Goal: Find specific page/section: Find specific page/section

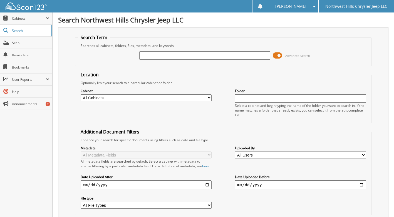
click at [153, 54] on input "text" at bounding box center [204, 55] width 131 height 8
drag, startPoint x: 171, startPoint y: 55, endPoint x: 172, endPoint y: 52, distance: 3.7
click at [171, 54] on input "25" at bounding box center [204, 55] width 131 height 8
type input "2509853"
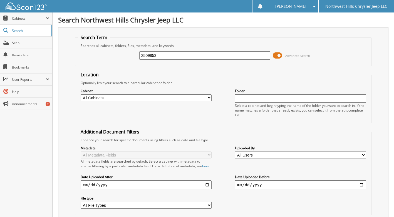
click at [277, 54] on span at bounding box center [277, 55] width 9 height 8
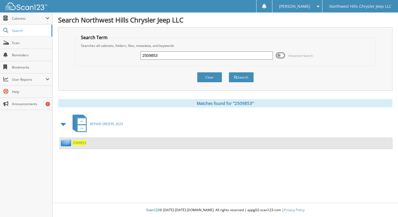
click at [79, 145] on span "2509853" at bounding box center [80, 143] width 14 height 5
